Goal: Task Accomplishment & Management: Use online tool/utility

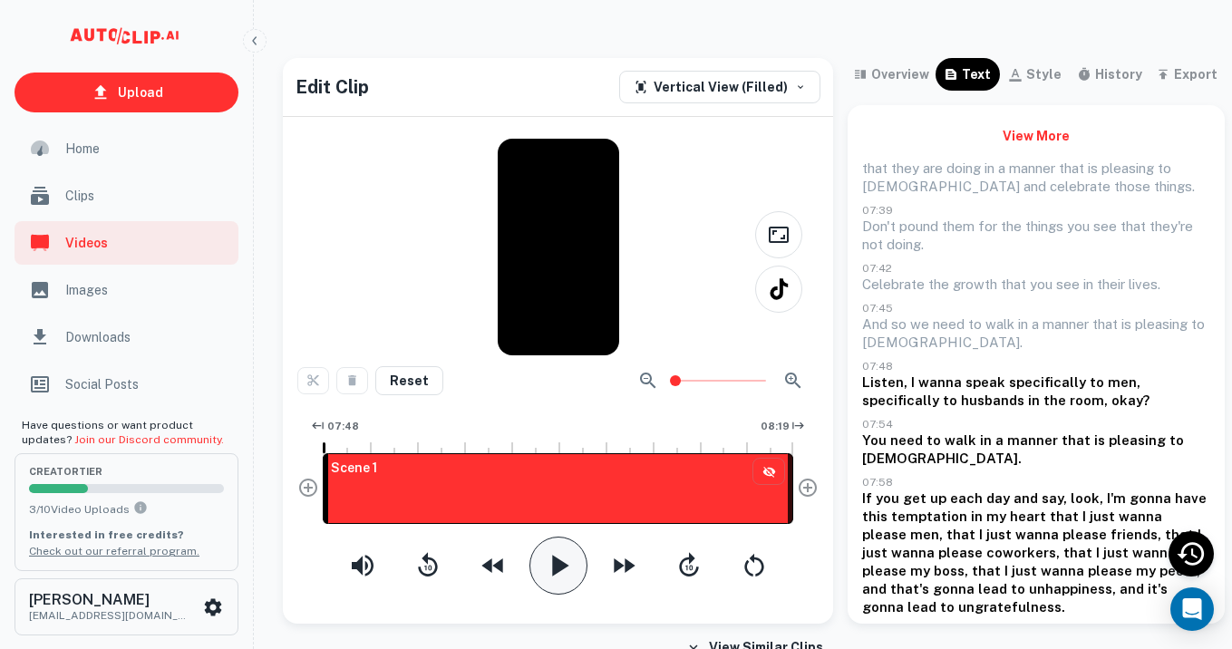
click at [563, 577] on icon "button" at bounding box center [558, 565] width 36 height 36
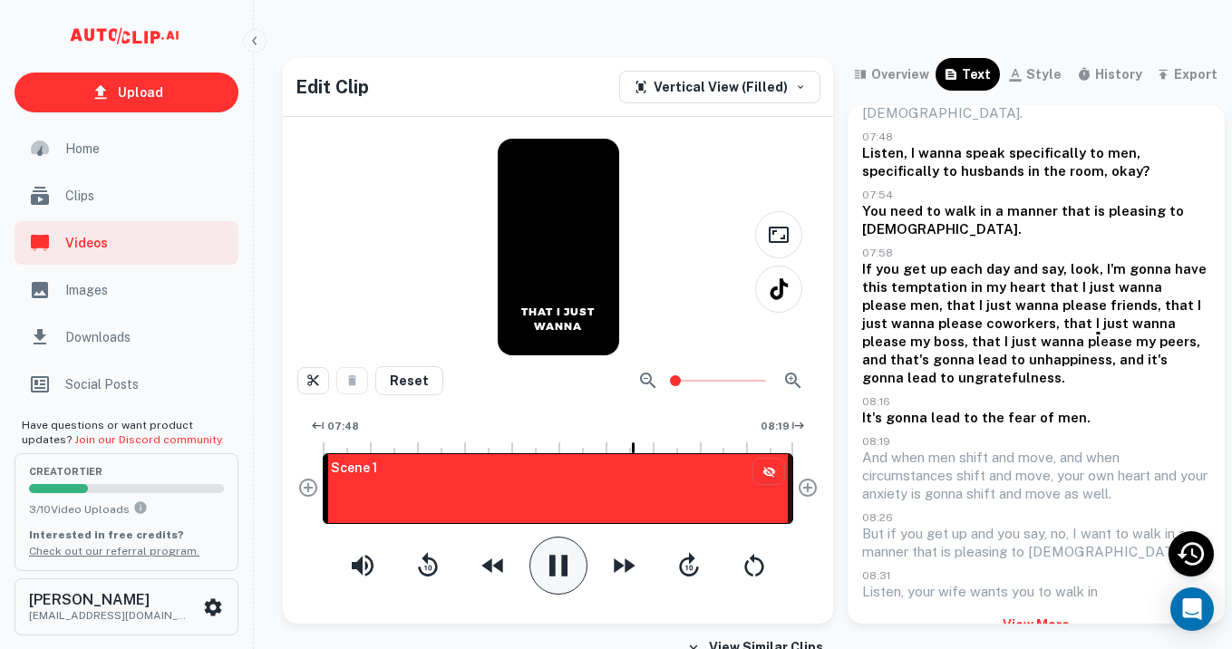
scroll to position [243, 0]
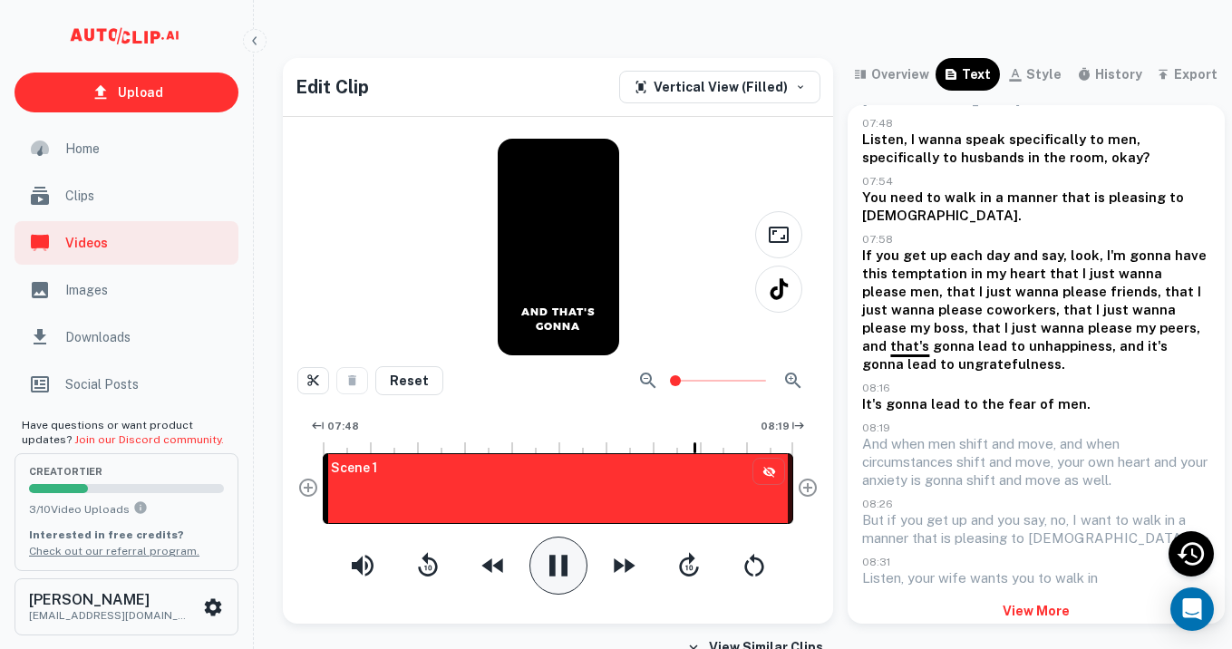
click at [1031, 595] on button "View More" at bounding box center [1036, 611] width 348 height 33
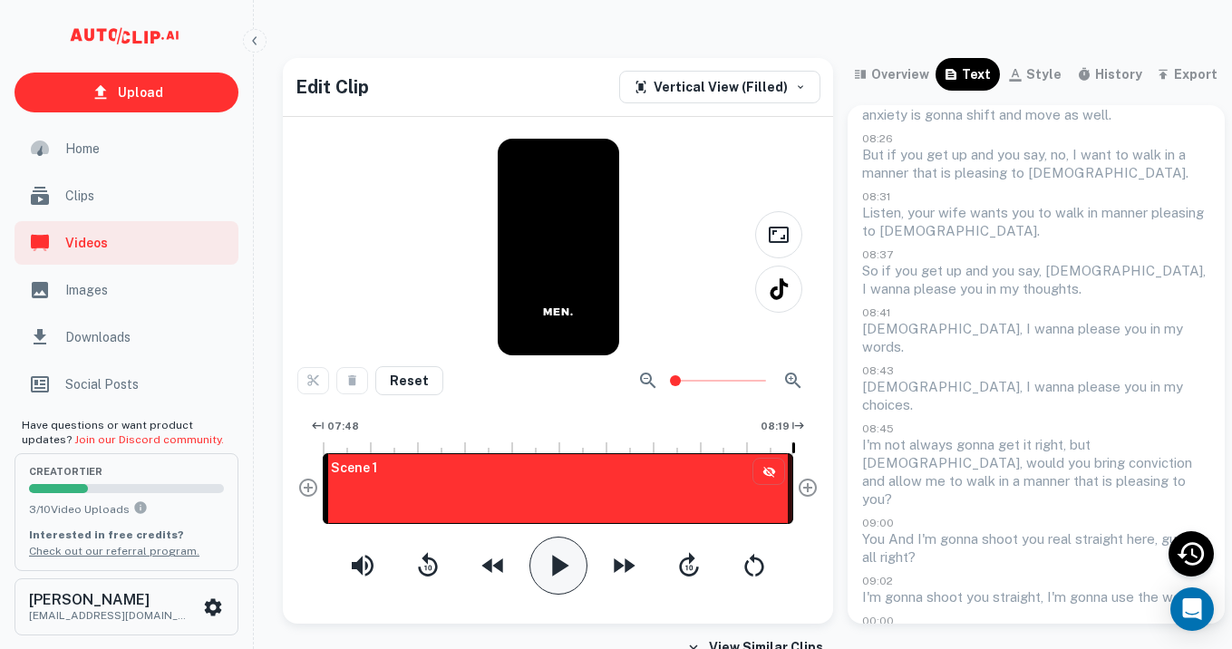
scroll to position [613, 0]
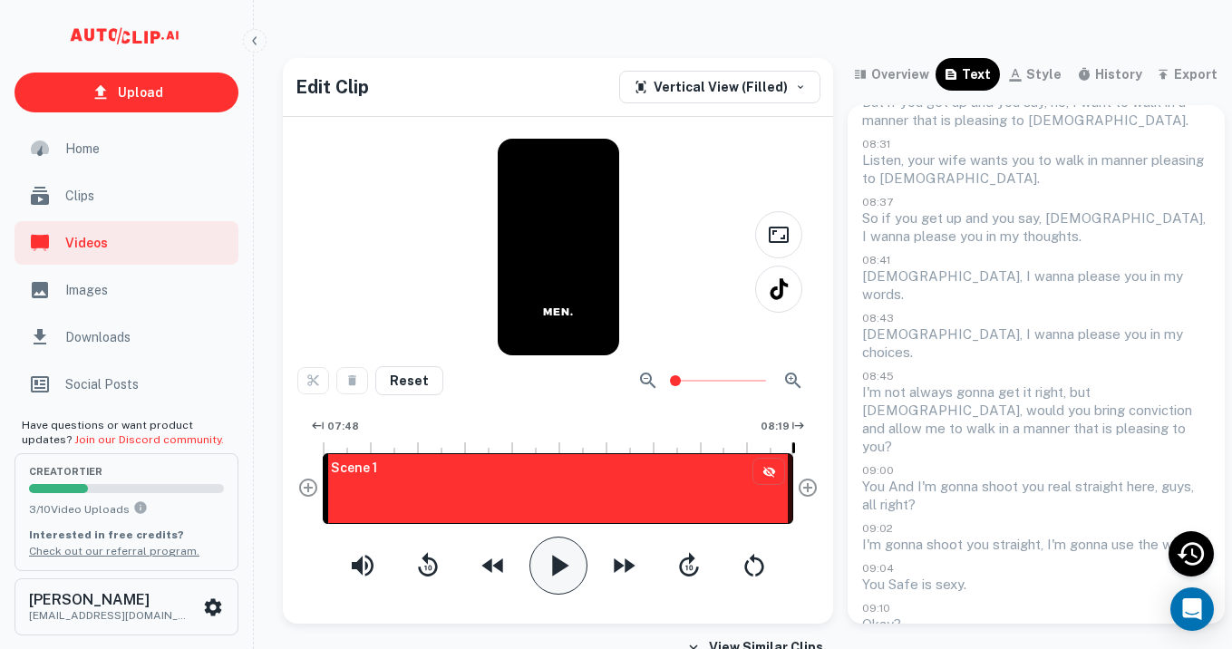
scroll to position [635, 0]
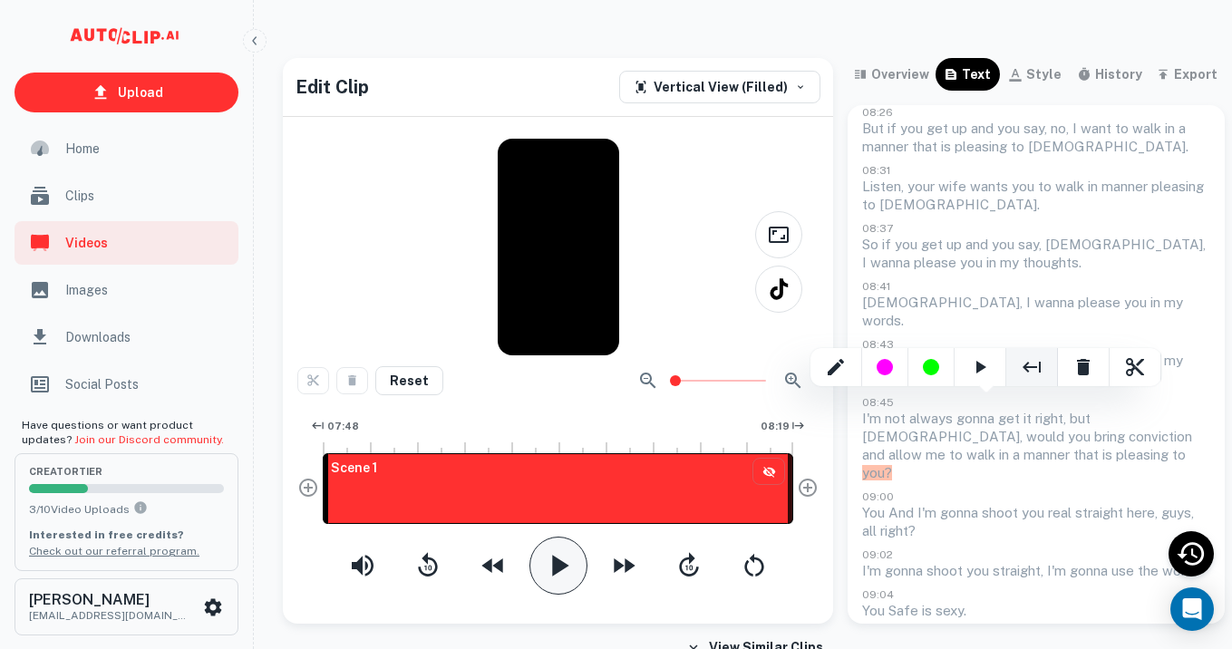
click at [1030, 358] on icon "End Clip Here" at bounding box center [1032, 367] width 22 height 22
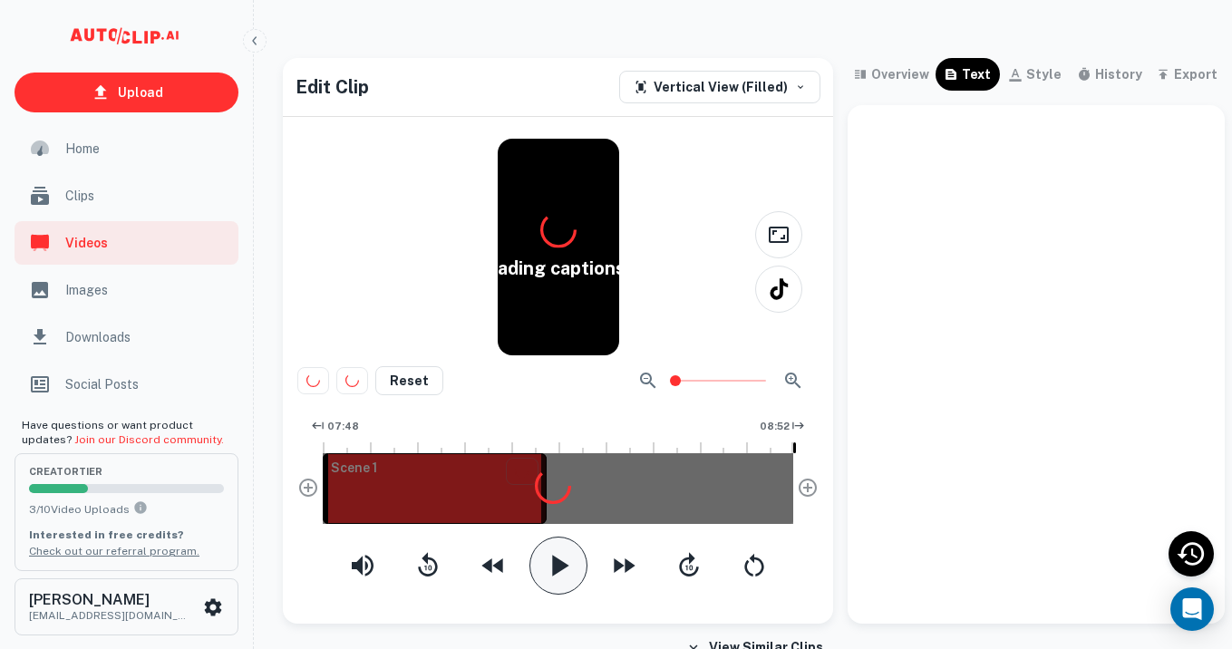
scroll to position [0, 0]
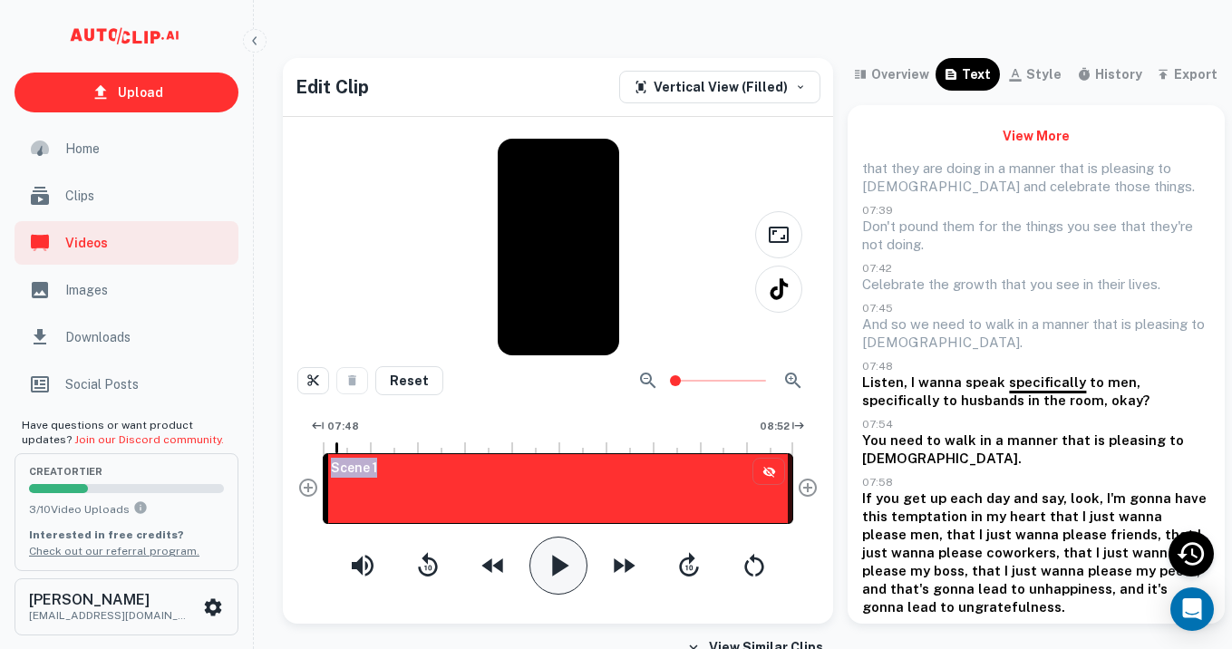
drag, startPoint x: 539, startPoint y: 477, endPoint x: 270, endPoint y: 466, distance: 269.4
click at [271, 466] on div "Edit Clip Vertical View (Filled) Reset 07:48 08:52 Scene 1 overview text style …" at bounding box center [753, 341] width 985 height 566
click at [552, 567] on icon "button" at bounding box center [560, 565] width 16 height 21
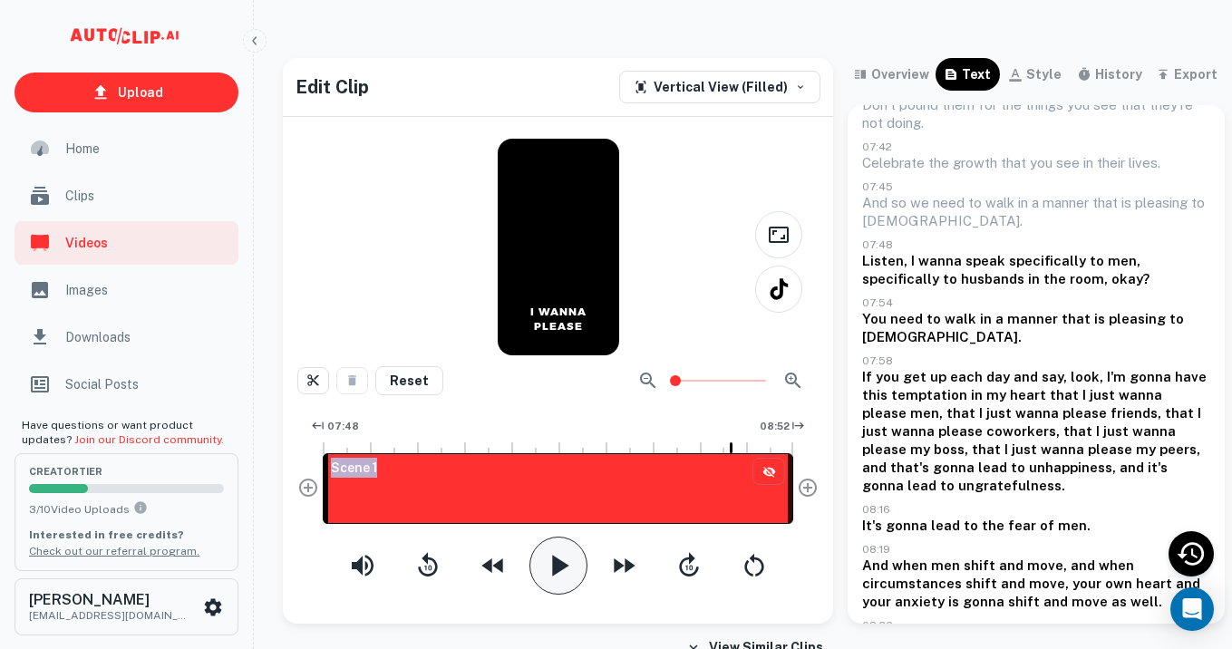
scroll to position [120, 0]
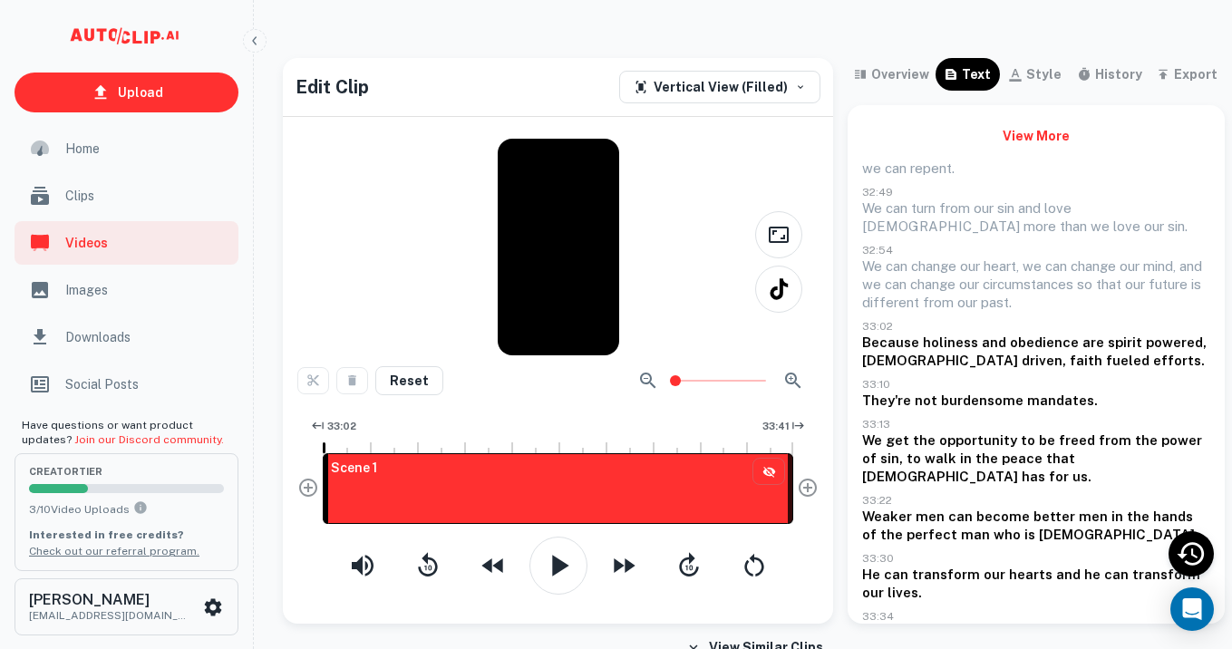
click at [586, 567] on div at bounding box center [559, 566] width 450 height 58
click at [552, 568] on icon "button" at bounding box center [560, 565] width 16 height 21
click at [1023, 139] on button "View More" at bounding box center [1036, 136] width 348 height 33
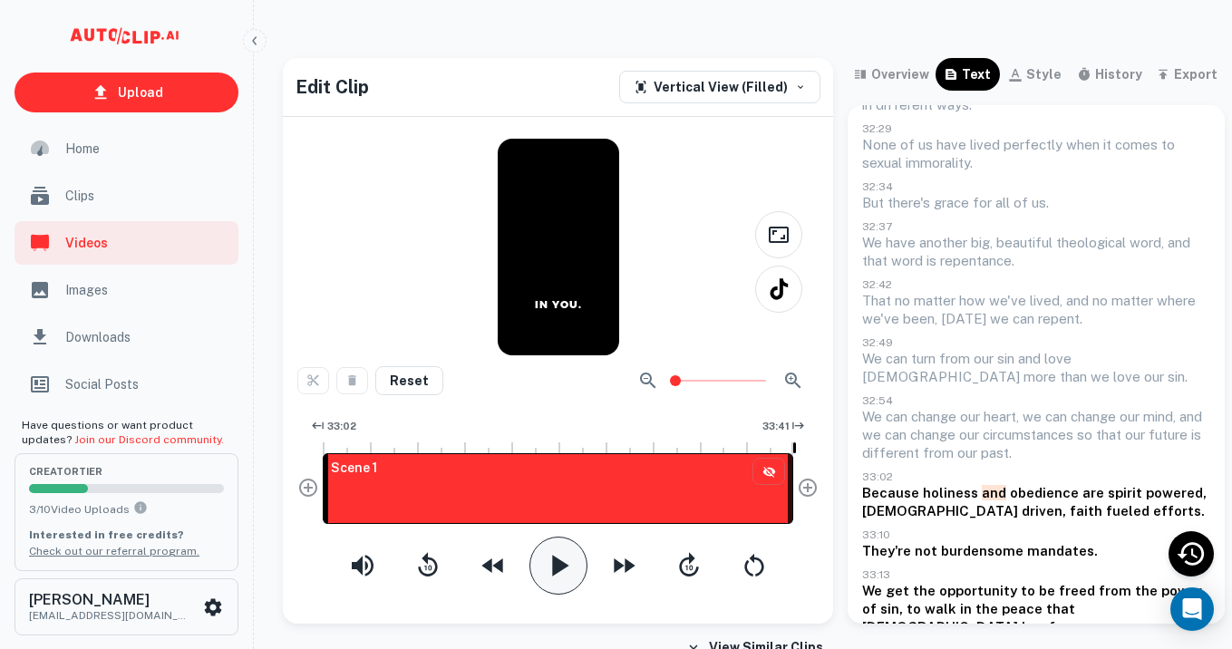
scroll to position [138, 0]
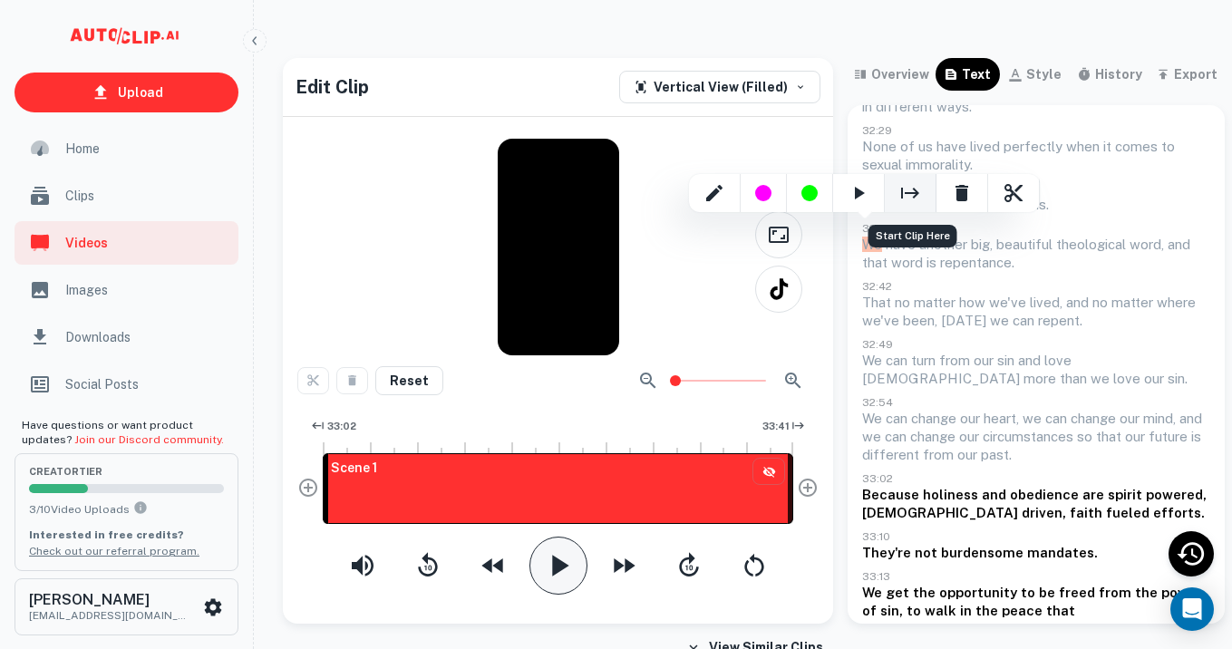
click at [911, 193] on icon "Start Clip Here" at bounding box center [910, 193] width 18 height 11
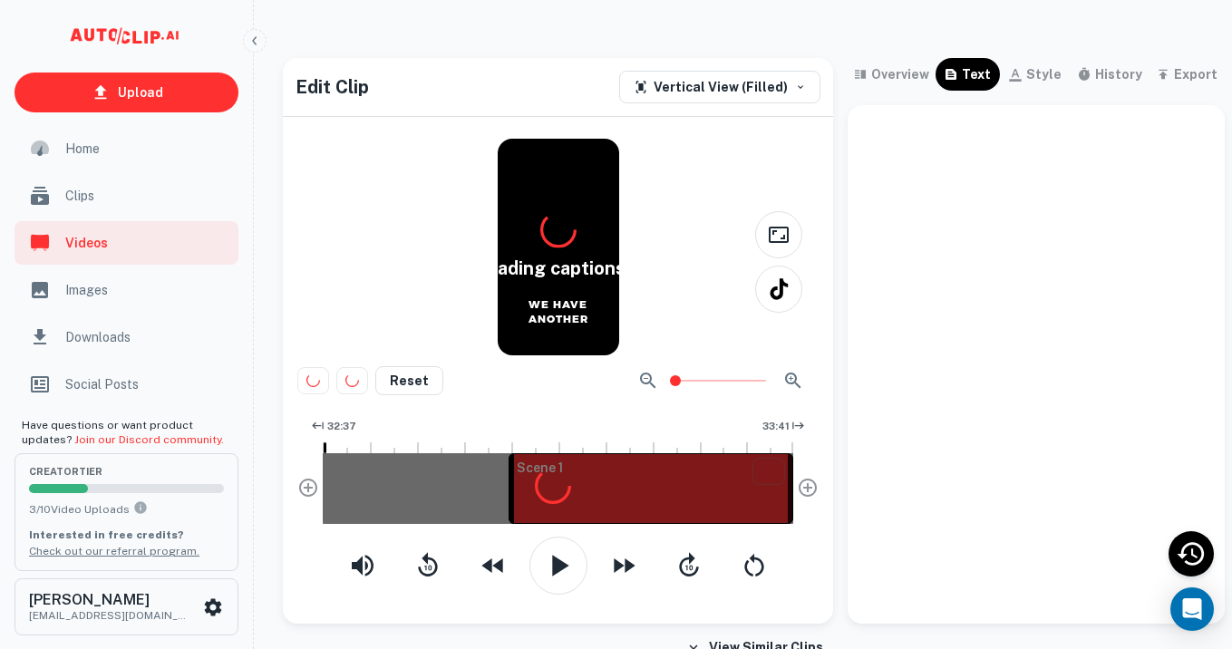
scroll to position [0, 0]
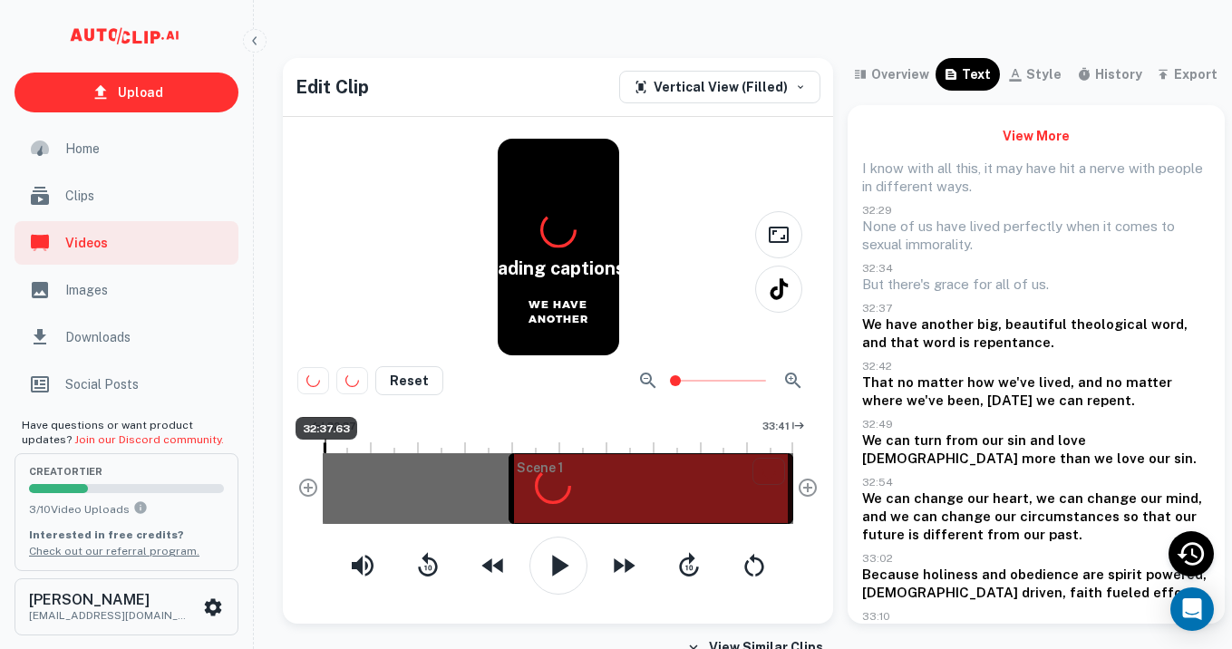
click at [325, 454] on div at bounding box center [558, 488] width 470 height 71
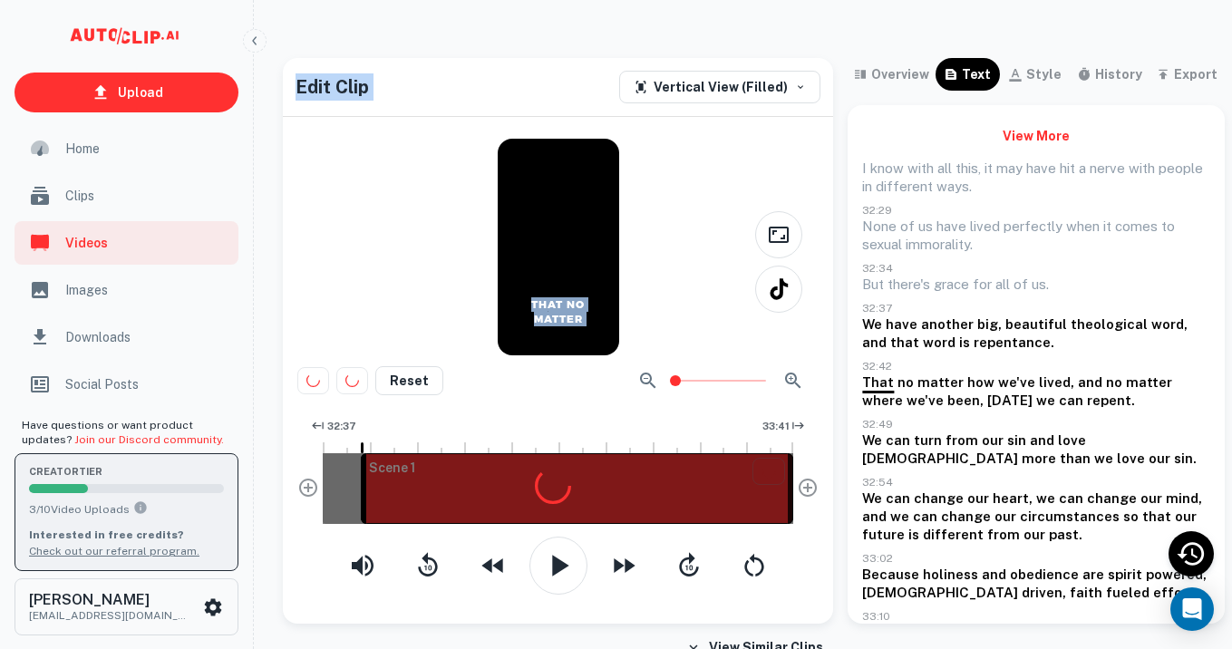
drag, startPoint x: 509, startPoint y: 477, endPoint x: 193, endPoint y: 482, distance: 316.4
click at [193, 482] on div "Upload Home Clips Videos Images Downloads Social Posts Have questions or want p…" at bounding box center [616, 339] width 1232 height 649
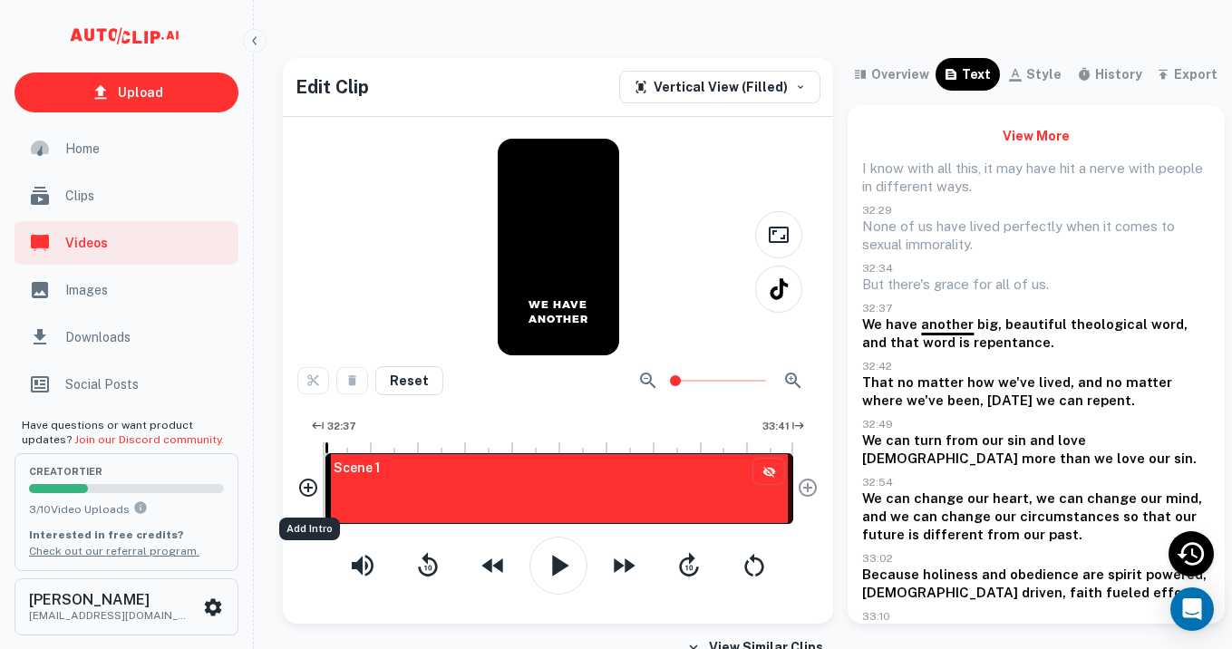
drag, startPoint x: 361, startPoint y: 479, endPoint x: 300, endPoint y: 483, distance: 60.9
click at [301, 482] on div "32:37 33:41 Scene 1" at bounding box center [557, 475] width 521 height 124
click at [565, 570] on icon "button" at bounding box center [558, 565] width 36 height 36
click at [563, 569] on icon "button" at bounding box center [558, 565] width 18 height 21
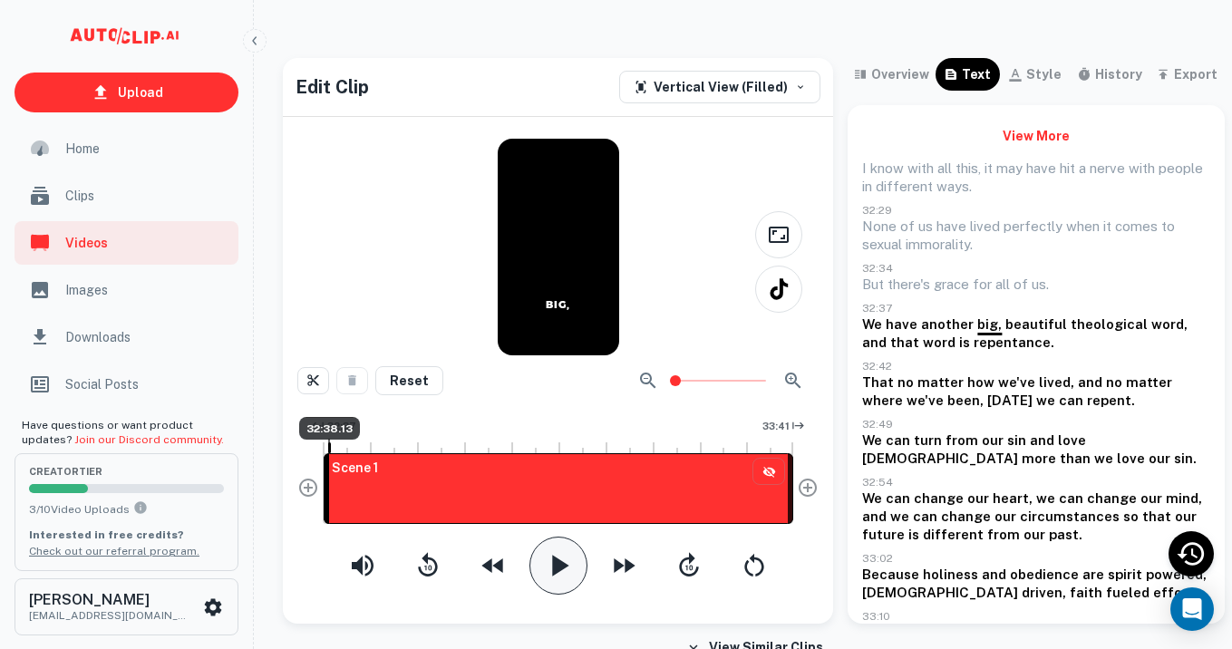
click at [324, 442] on div at bounding box center [324, 447] width 2 height 11
click at [569, 567] on icon "button" at bounding box center [558, 565] width 36 height 36
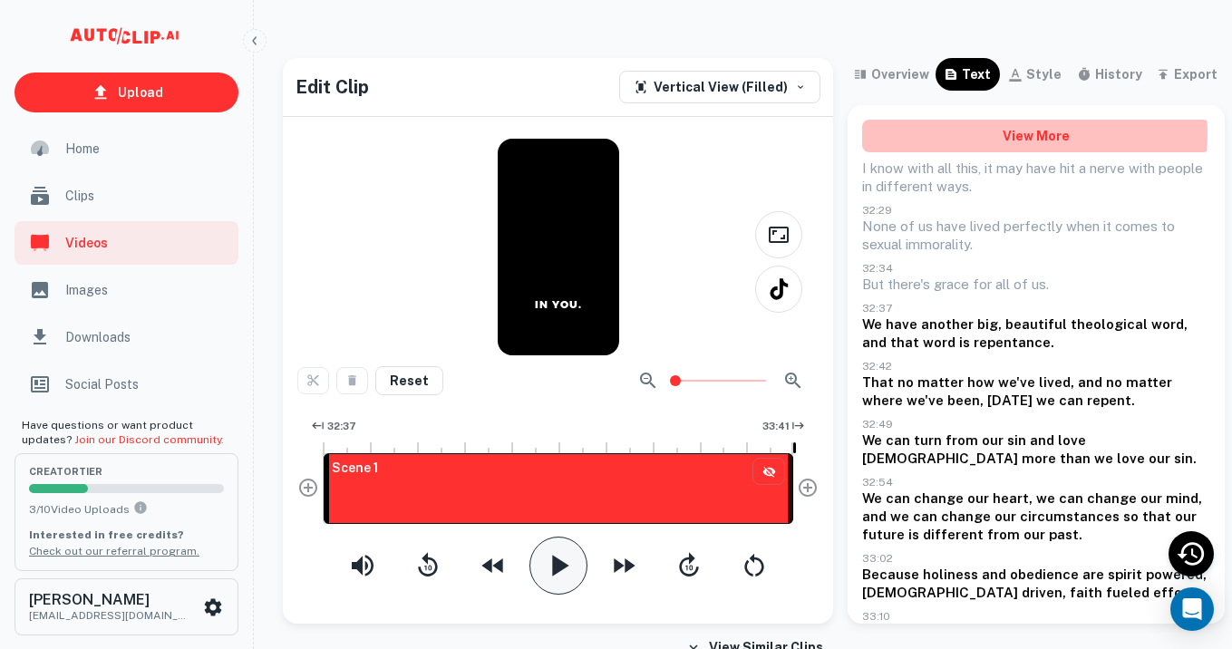
click at [1024, 133] on button "View More" at bounding box center [1036, 136] width 348 height 33
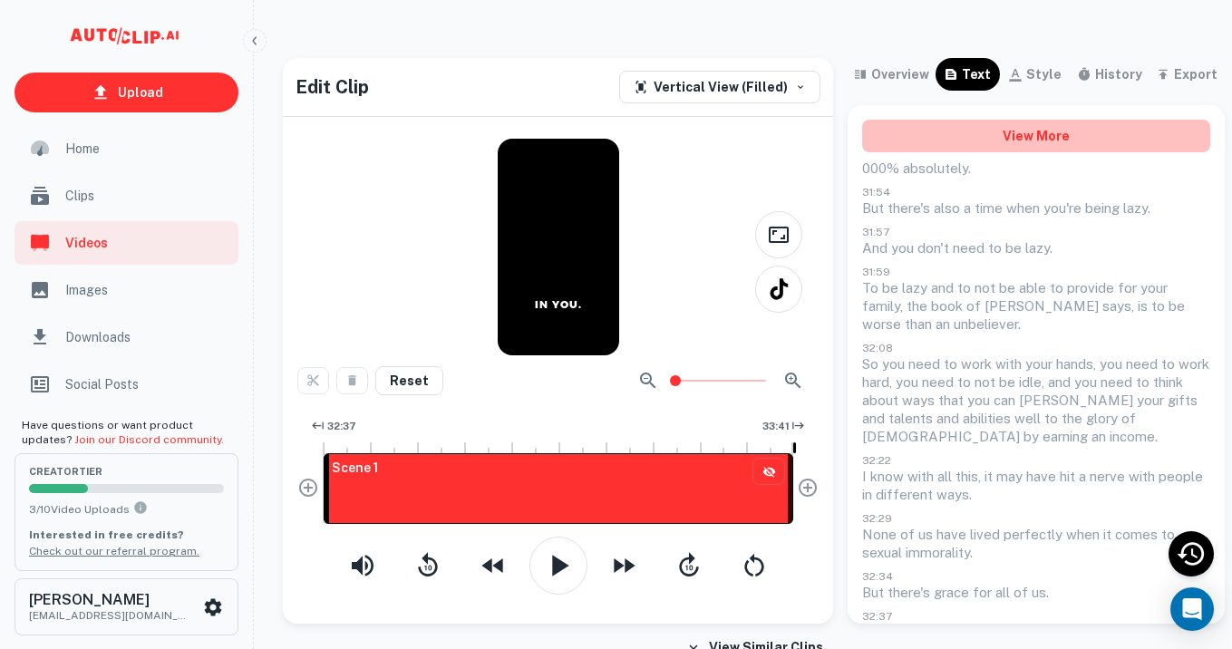
click at [1049, 133] on button "View More" at bounding box center [1036, 136] width 348 height 33
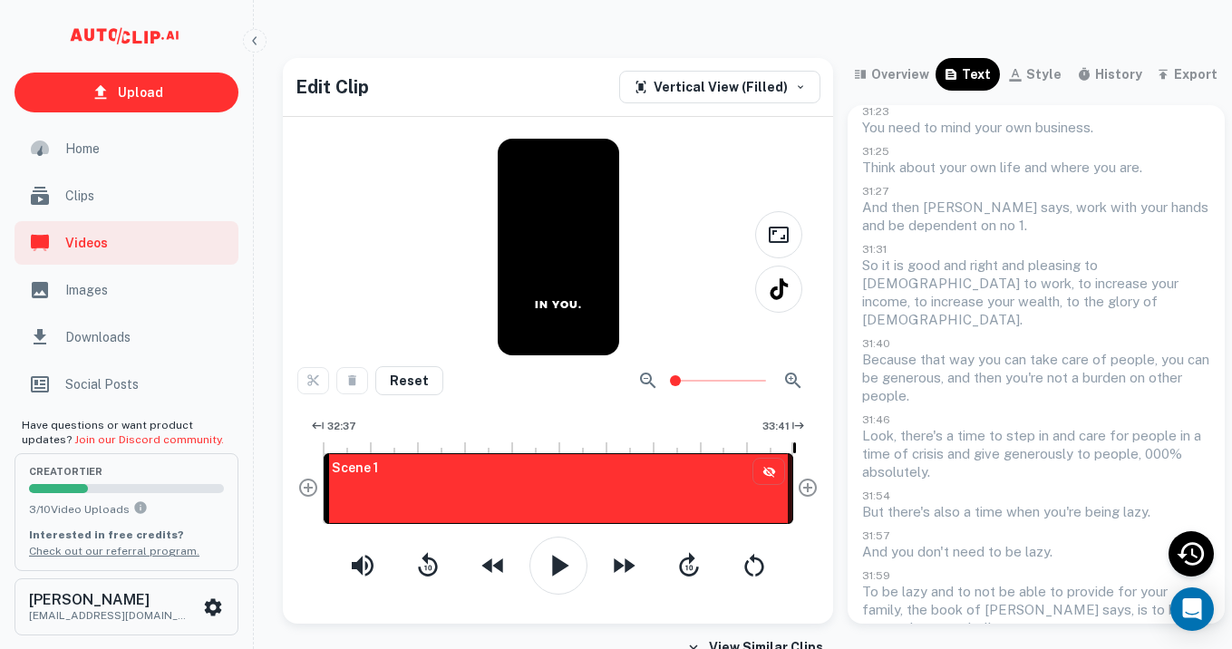
scroll to position [76, 0]
